Goal: Register for event/course: Sign up to attend an event or enroll in a course

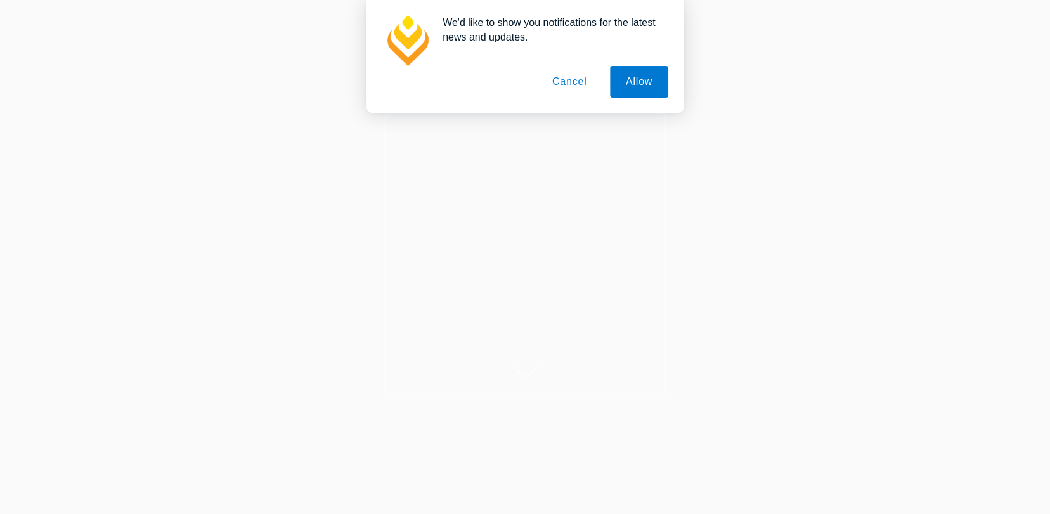
drag, startPoint x: 656, startPoint y: 93, endPoint x: 529, endPoint y: 237, distance: 191.9
click at [656, 93] on button "Allow" at bounding box center [639, 82] width 58 height 32
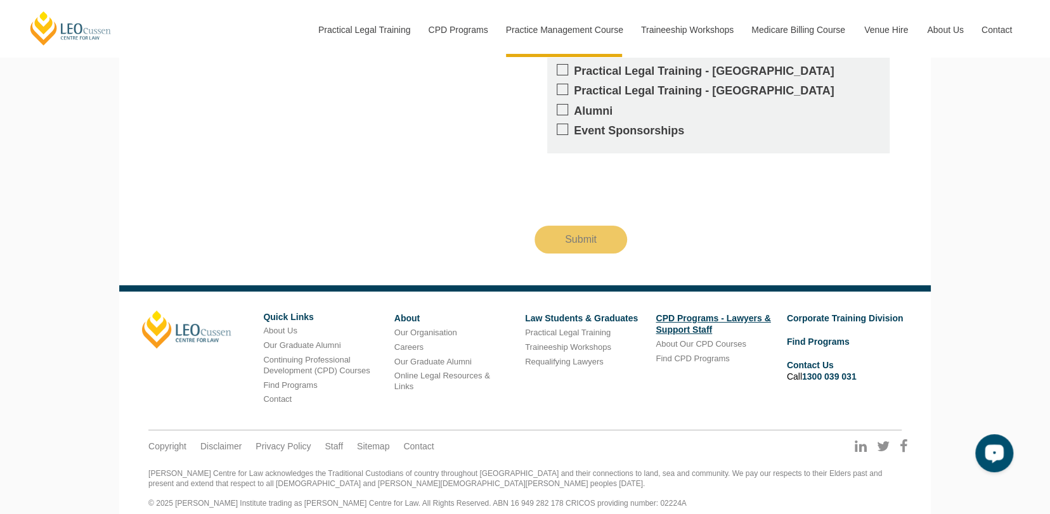
scroll to position [2714, 0]
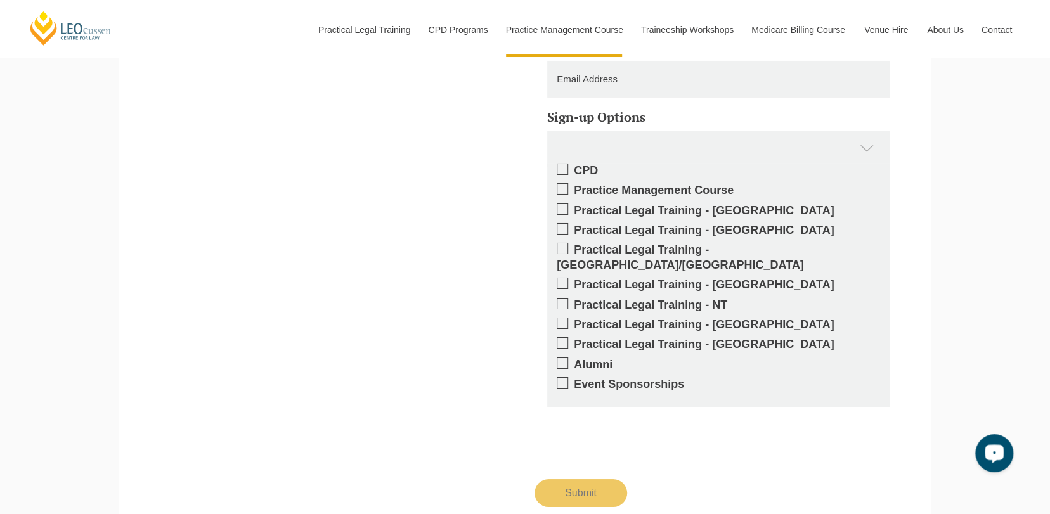
drag, startPoint x: 558, startPoint y: 208, endPoint x: 578, endPoint y: 221, distance: 23.9
click at [558, 209] on span at bounding box center [562, 209] width 11 height 11
click at [574, 206] on input "Practical Legal Training - [GEOGRAPHIC_DATA]" at bounding box center [574, 206] width 0 height 0
click at [570, 318] on label "Practical Legal Training - [GEOGRAPHIC_DATA]" at bounding box center [718, 325] width 323 height 15
click at [574, 320] on input "Practical Legal Training - [GEOGRAPHIC_DATA]" at bounding box center [574, 320] width 0 height 0
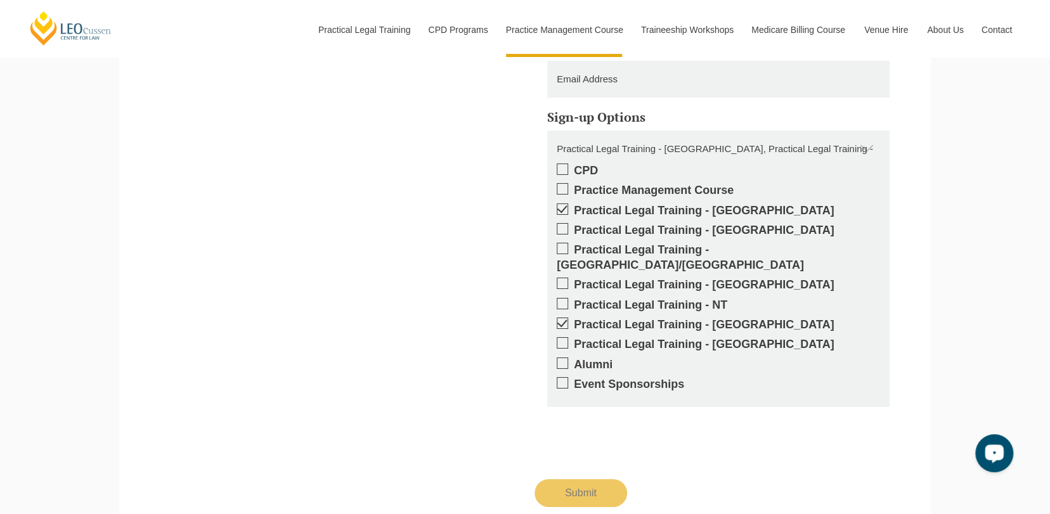
click at [566, 211] on span at bounding box center [562, 209] width 11 height 11
click at [574, 206] on input "Practical Legal Training - [GEOGRAPHIC_DATA]" at bounding box center [574, 206] width 0 height 0
click at [568, 318] on span at bounding box center [562, 323] width 11 height 11
click at [574, 320] on input "Practical Legal Training - [GEOGRAPHIC_DATA]" at bounding box center [574, 320] width 0 height 0
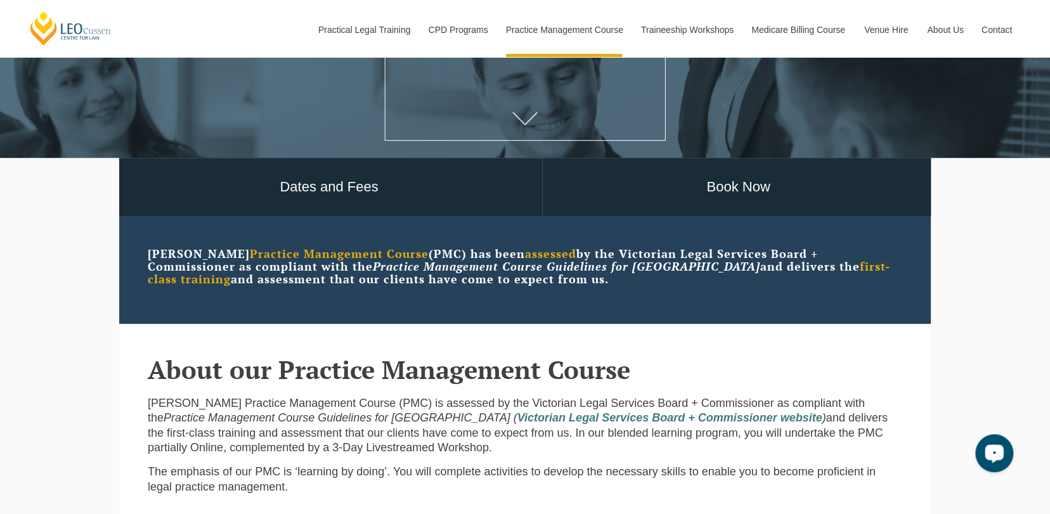
scroll to position [0, 0]
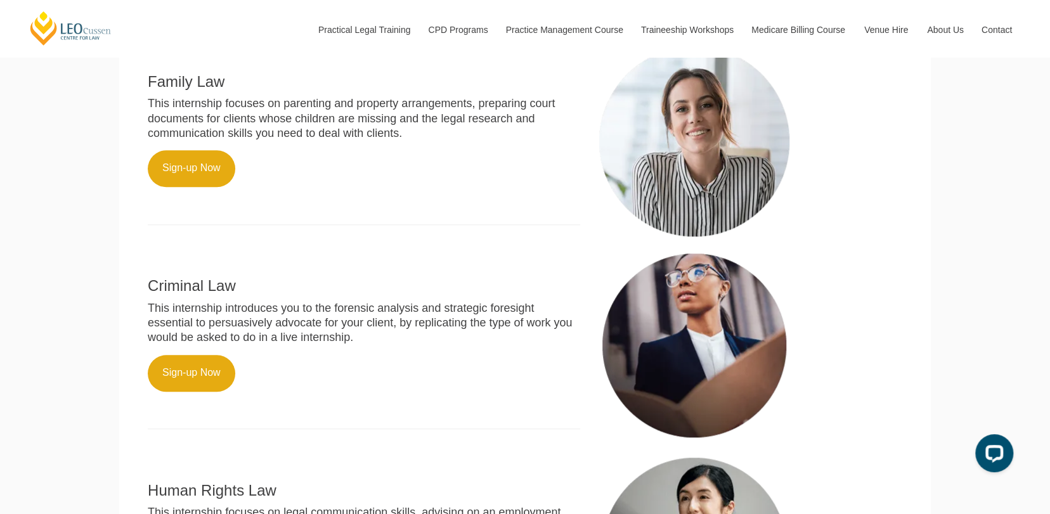
scroll to position [527, 0]
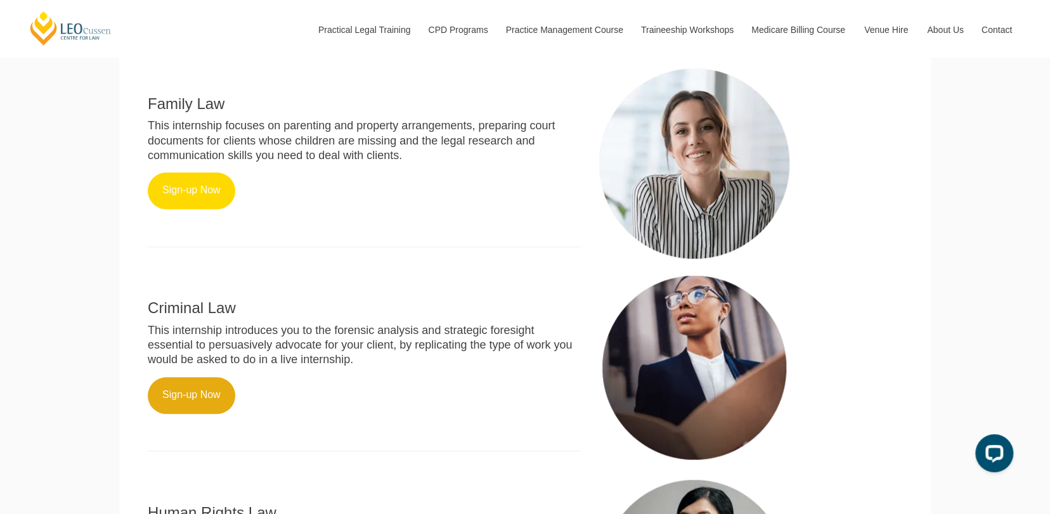
click at [179, 207] on link "Sign-up Now" at bounding box center [192, 191] width 88 height 37
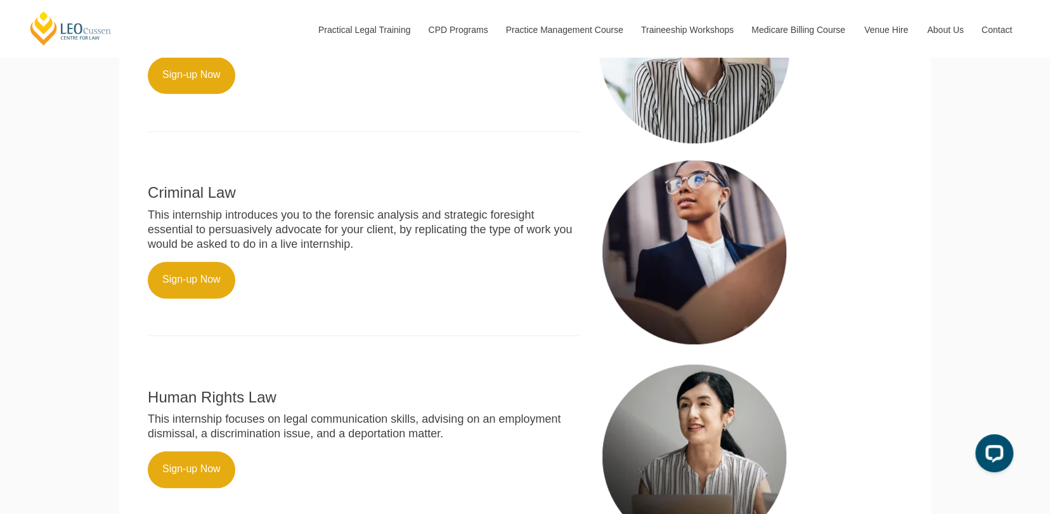
scroll to position [634, 0]
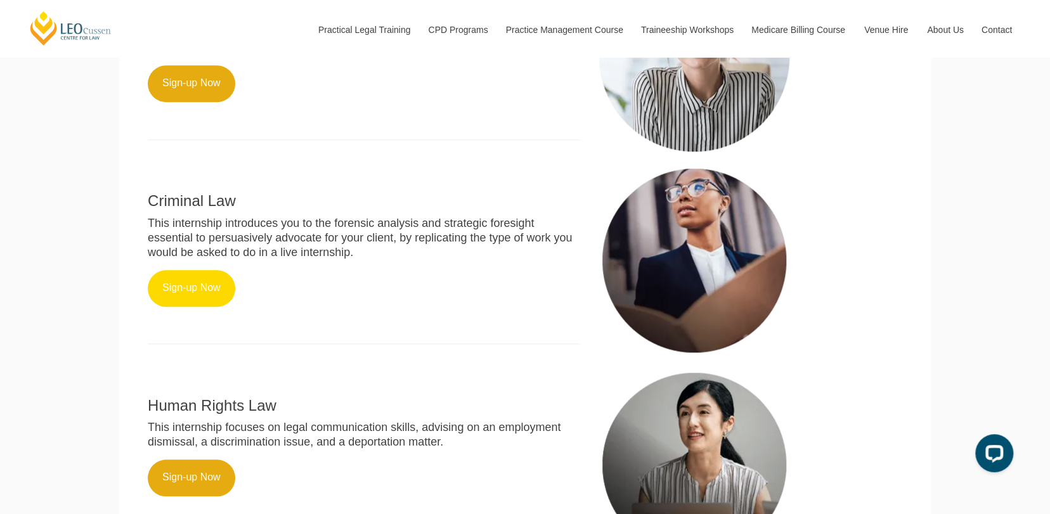
click at [184, 307] on link "Sign-up Now" at bounding box center [192, 288] width 88 height 37
